Goal: Transaction & Acquisition: Purchase product/service

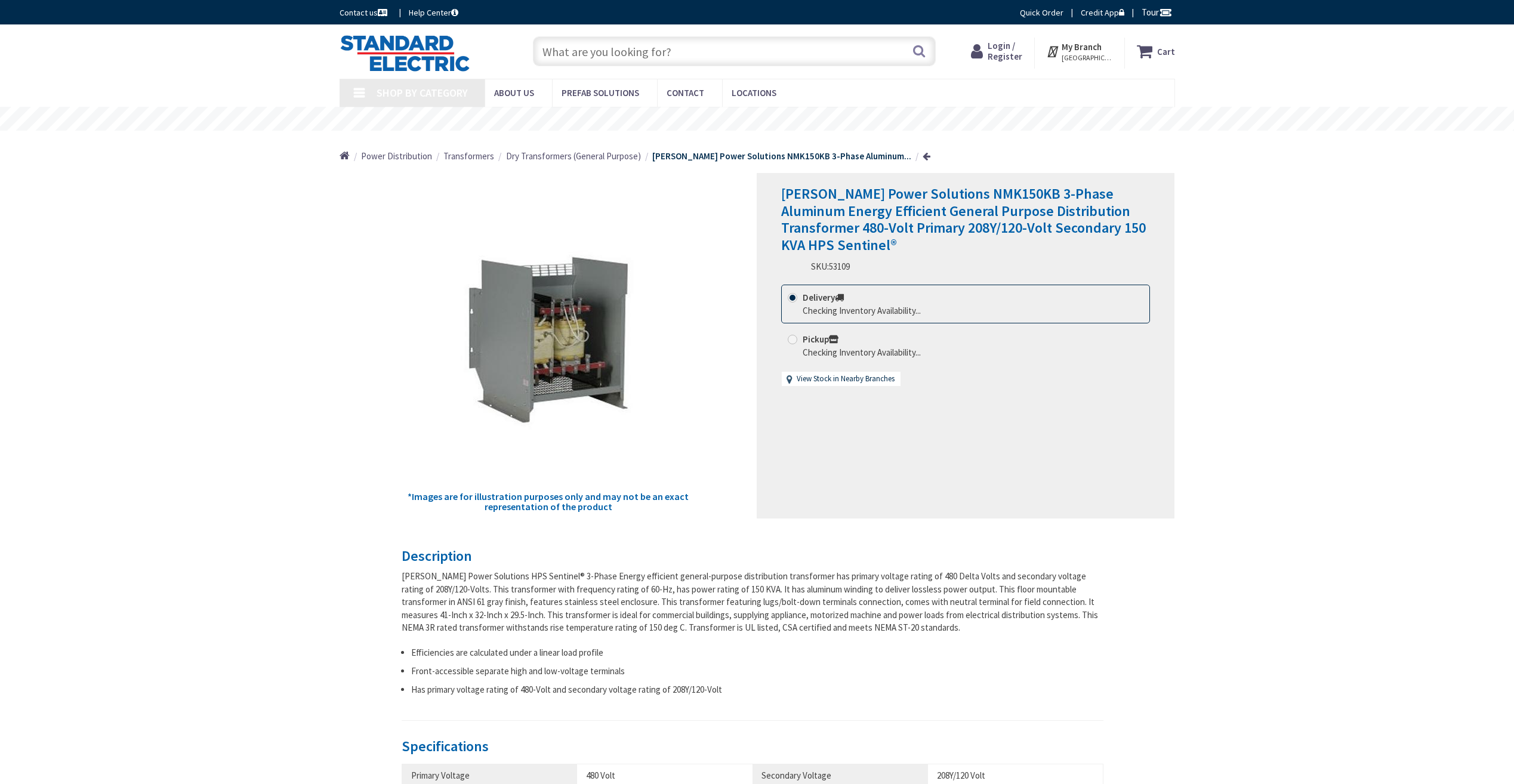
type input "[STREET_ADDRESS][US_STATE]"
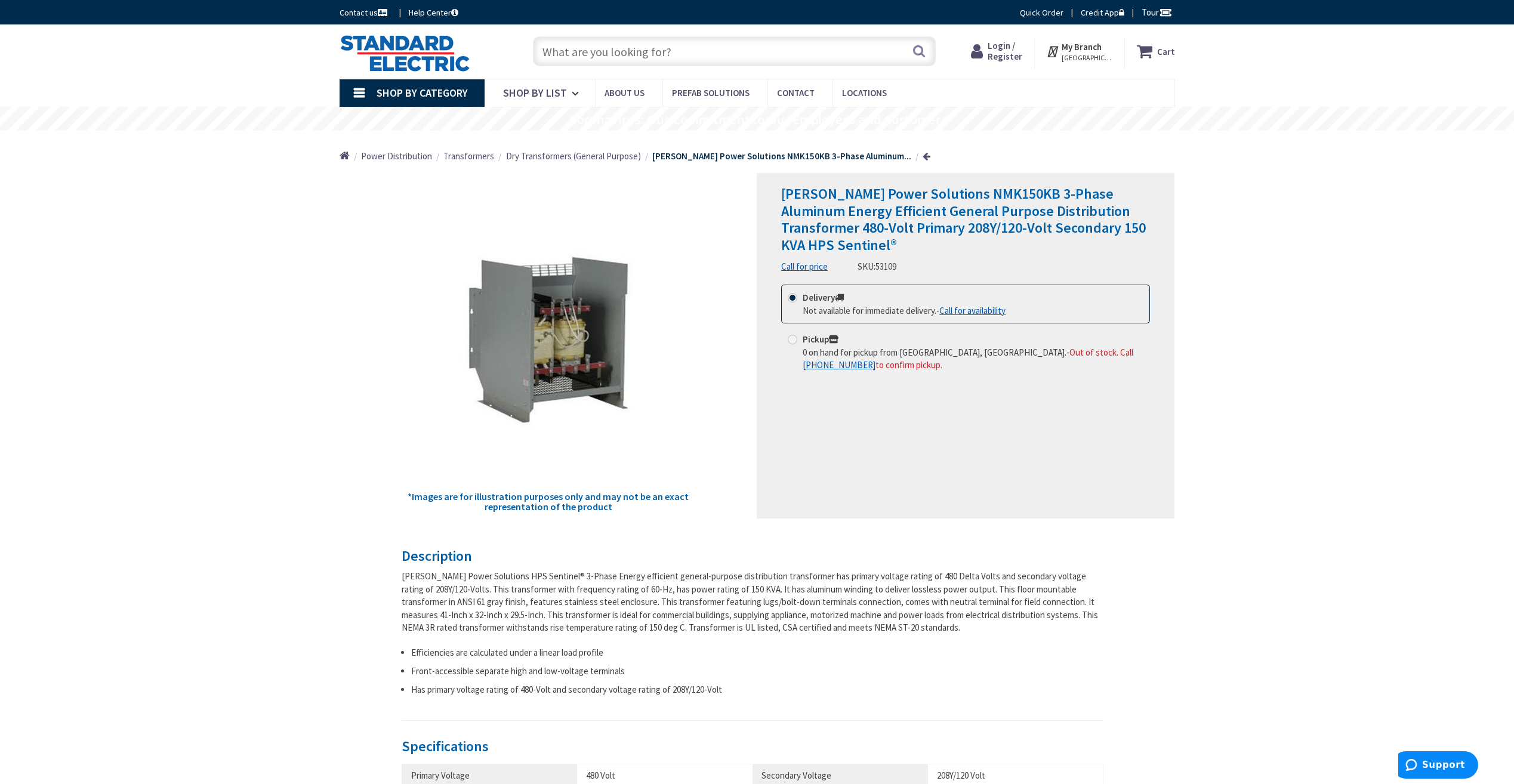
click at [697, 53] on input "text" at bounding box center [735, 51] width 403 height 30
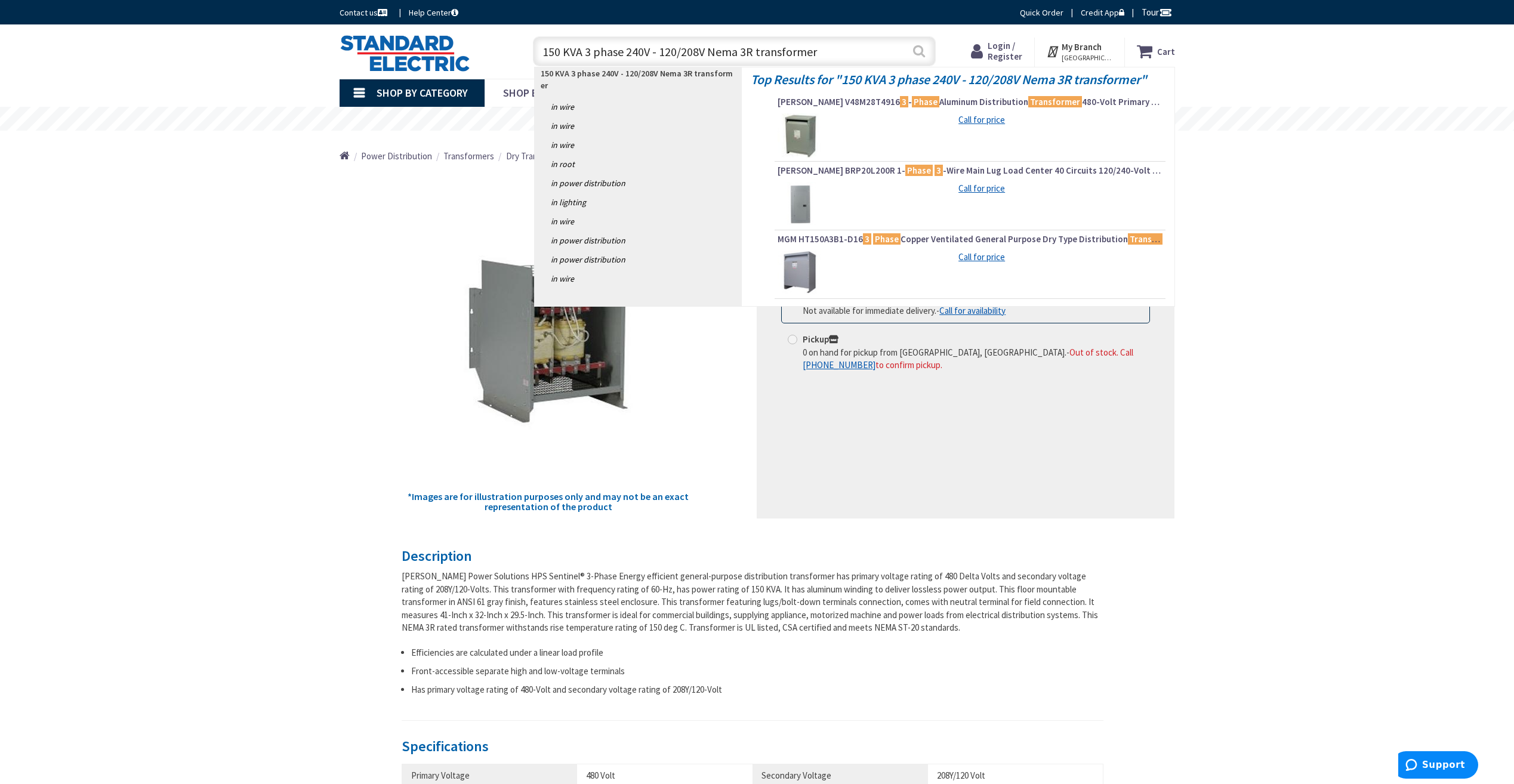
type input "150 KVA 3 phase 240V - 120/208V Nema 3R transformer"
click at [921, 50] on button "Search" at bounding box center [919, 51] width 16 height 27
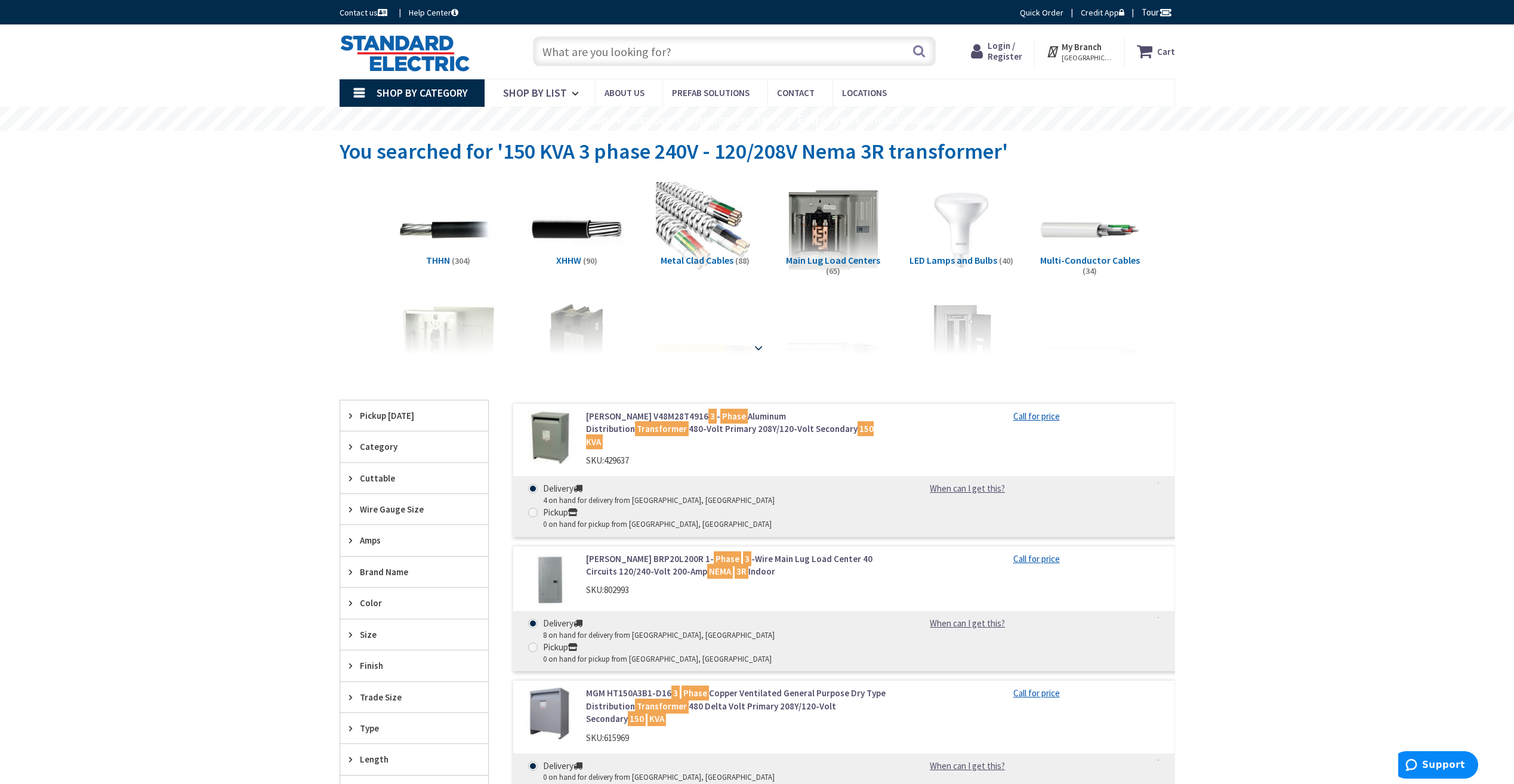
click at [866, 313] on div at bounding box center [757, 321] width 776 height 65
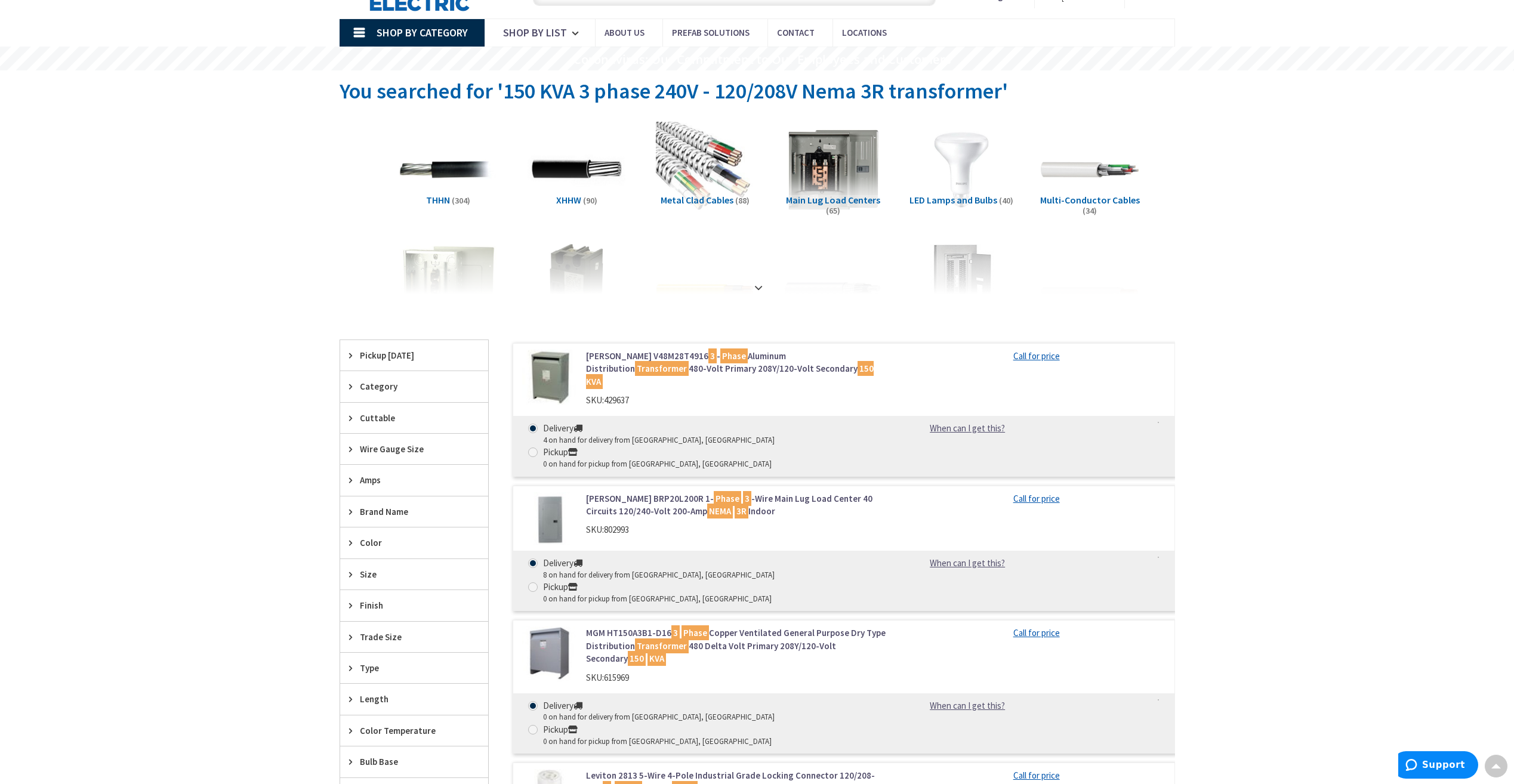
scroll to position [59, 0]
click at [756, 290] on div at bounding box center [757, 262] width 776 height 65
click at [758, 287] on strong at bounding box center [759, 288] width 15 height 13
